Goal: Check status: Check status

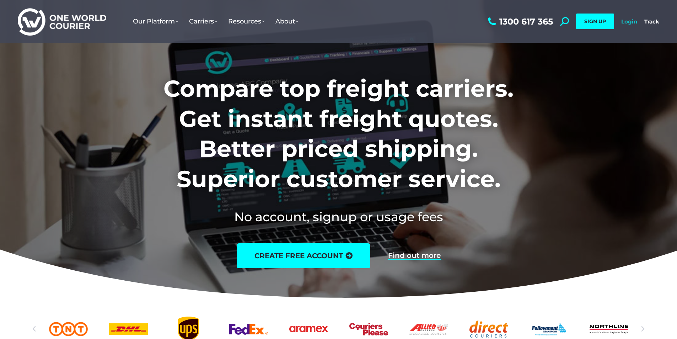
click at [623, 20] on link "Login" at bounding box center [629, 21] width 16 height 7
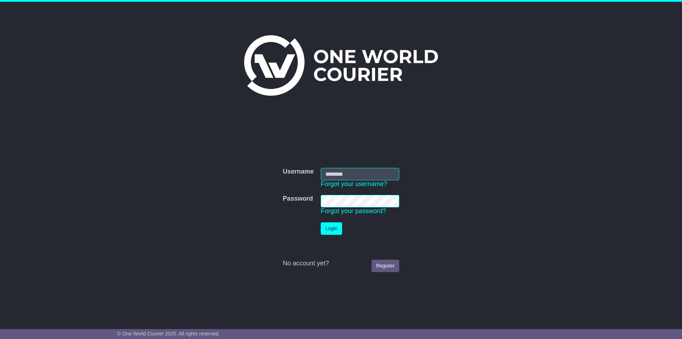
type input "**********"
click at [330, 229] on button "Login" at bounding box center [331, 228] width 21 height 12
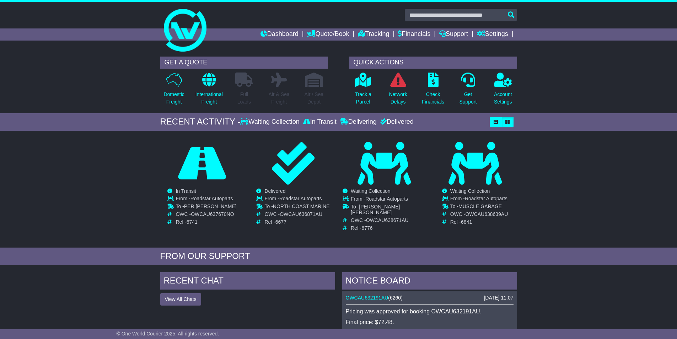
click at [268, 124] on div "Waiting Collection" at bounding box center [270, 122] width 61 height 8
click at [494, 121] on icon "button" at bounding box center [496, 122] width 4 height 4
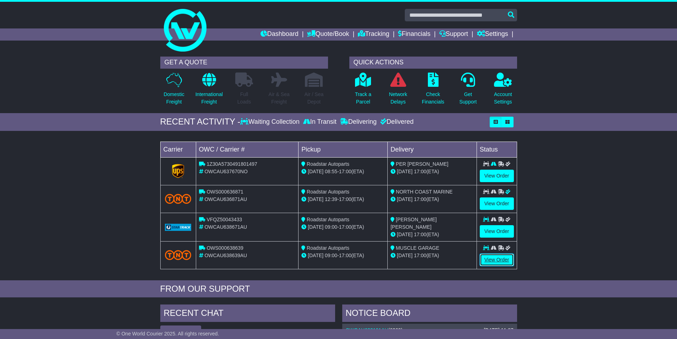
click at [493, 259] on link "View Order" at bounding box center [497, 259] width 34 height 12
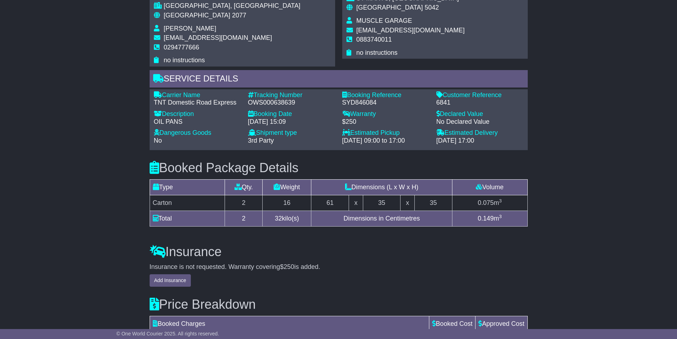
scroll to position [614, 0]
